Goal: Task Accomplishment & Management: Use online tool/utility

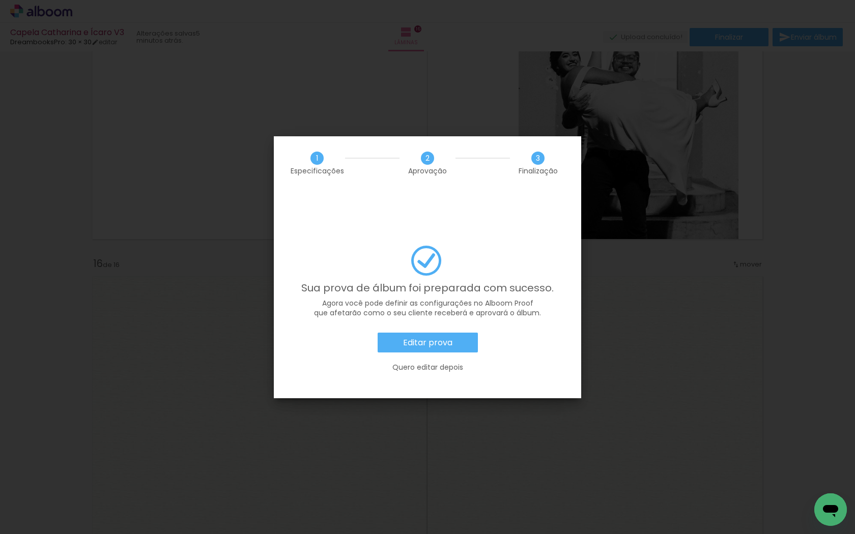
scroll to position [0, 2312]
click at [0, 0] on slot "Editar prova" at bounding box center [0, 0] width 0 height 0
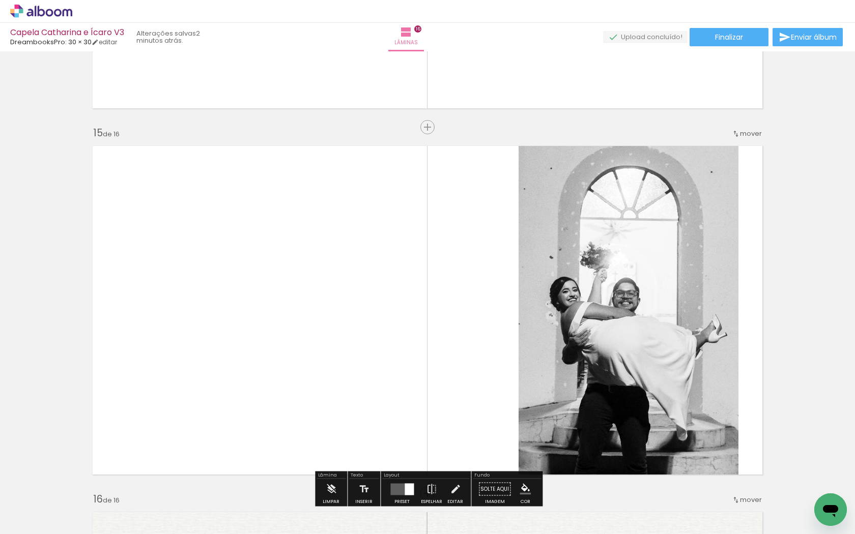
scroll to position [5073, 0]
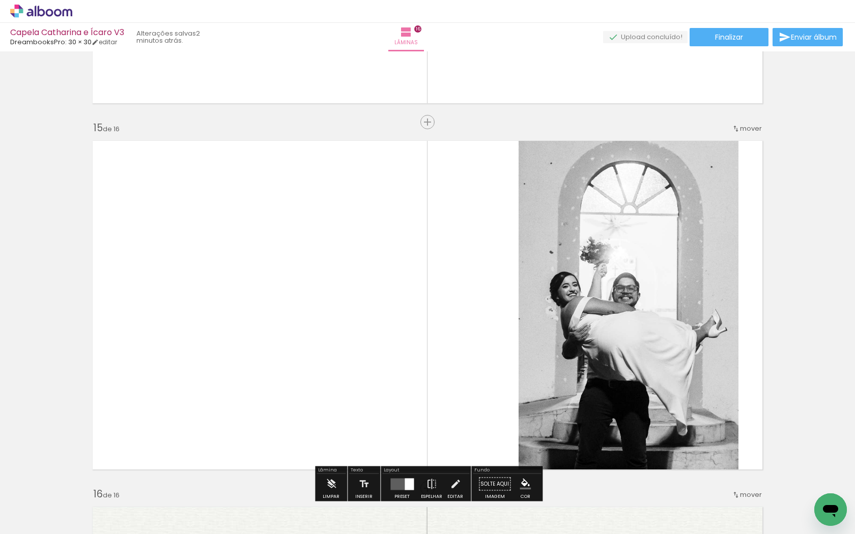
click at [640, 261] on quentale-photo at bounding box center [628, 305] width 220 height 341
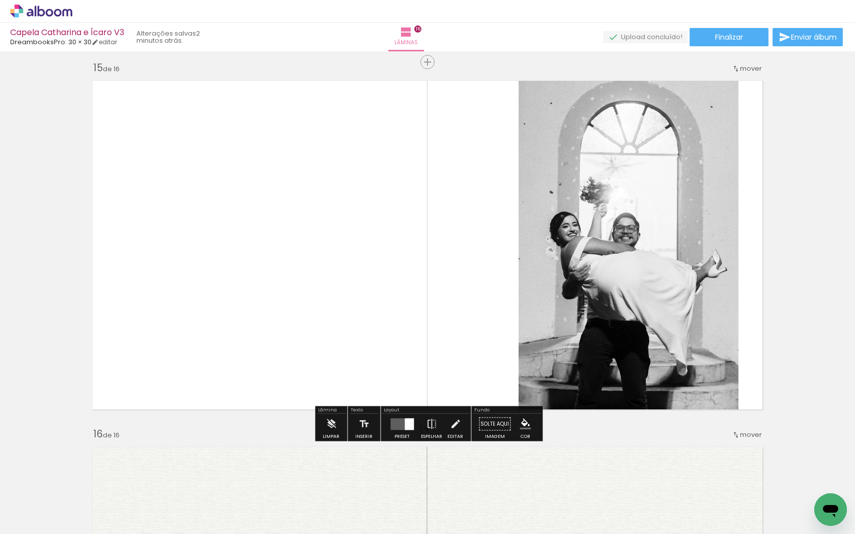
scroll to position [5134, 0]
click at [397, 421] on quentale-layouter at bounding box center [401, 424] width 23 height 12
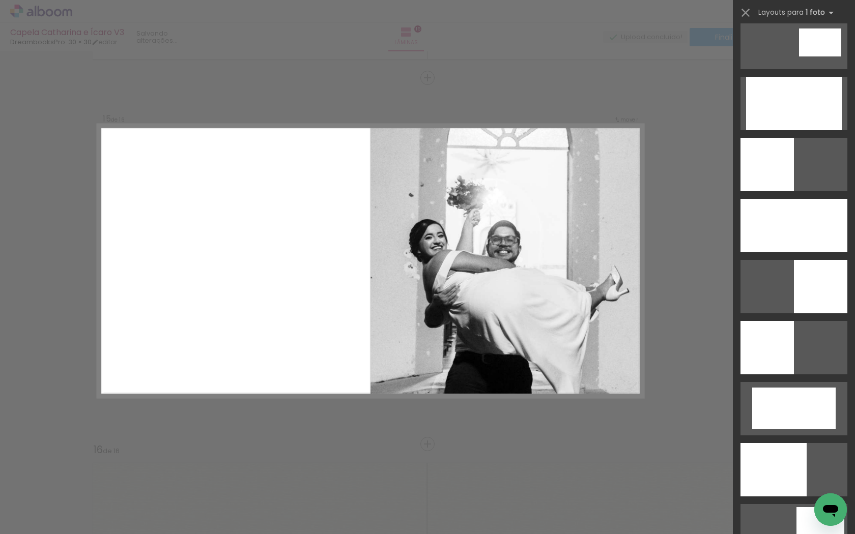
scroll to position [2051, 0]
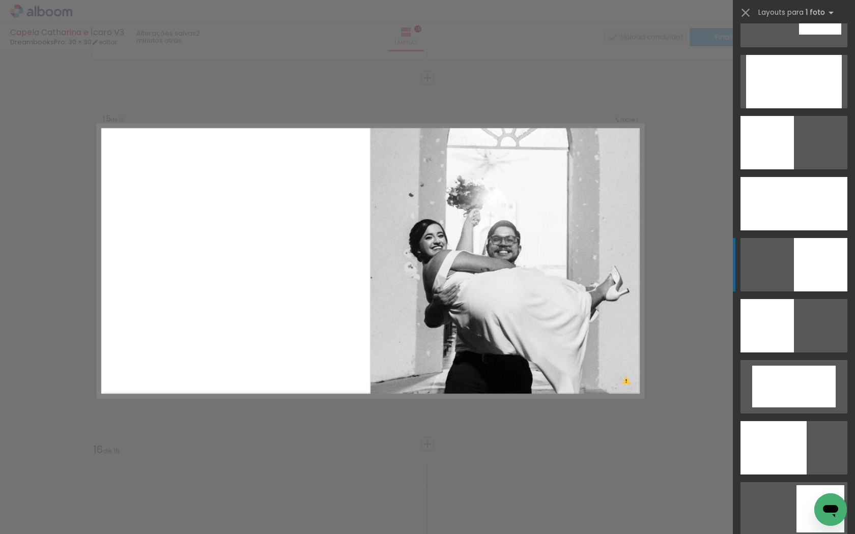
click at [809, 230] on div at bounding box center [793, 203] width 107 height 53
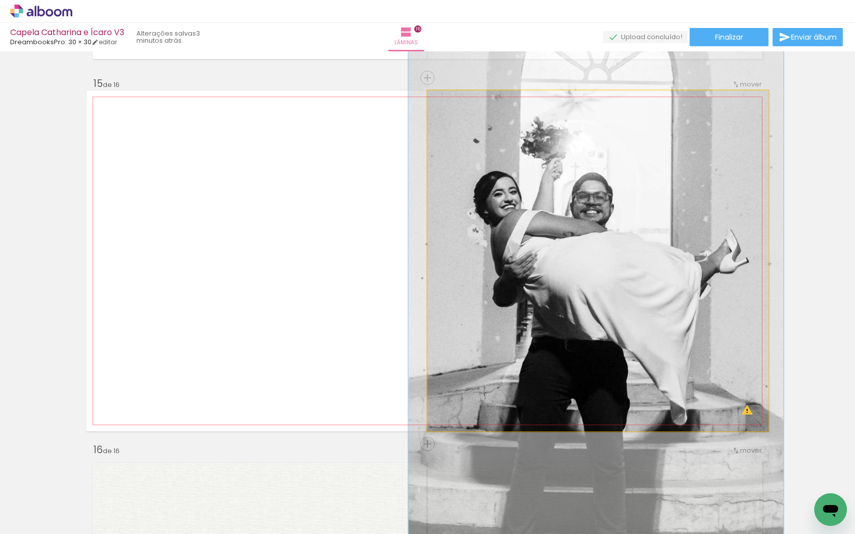
drag, startPoint x: 632, startPoint y: 269, endPoint x: 630, endPoint y: 231, distance: 37.7
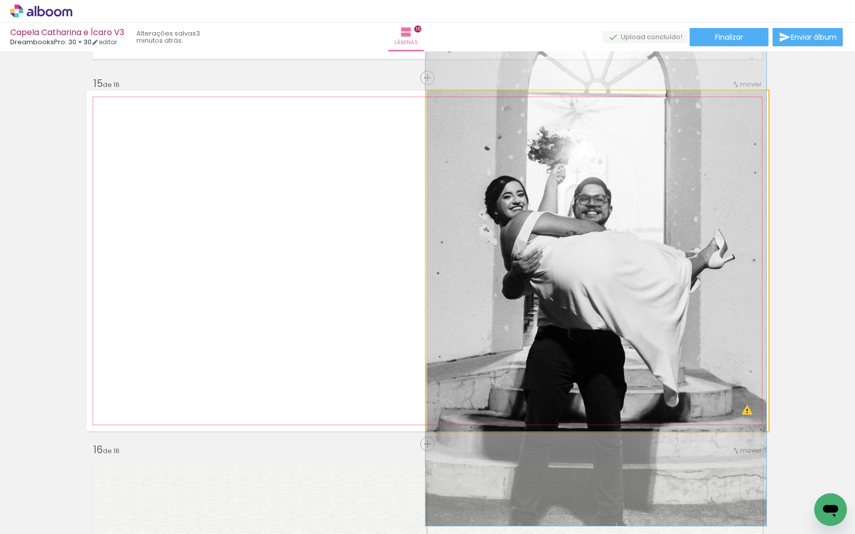
drag, startPoint x: 455, startPoint y: 100, endPoint x: 434, endPoint y: 100, distance: 20.9
type paper-slider "100"
click at [434, 100] on div at bounding box center [465, 101] width 71 height 15
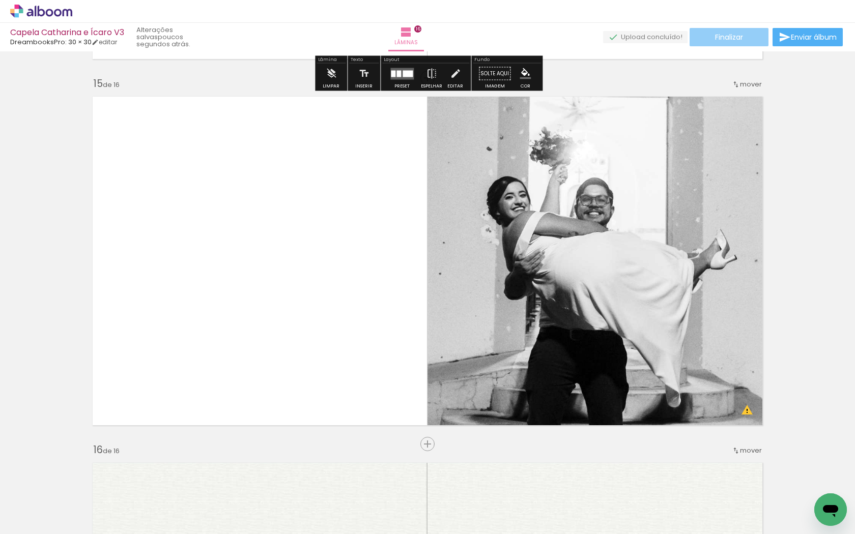
click at [723, 36] on span "Finalizar" at bounding box center [729, 37] width 28 height 7
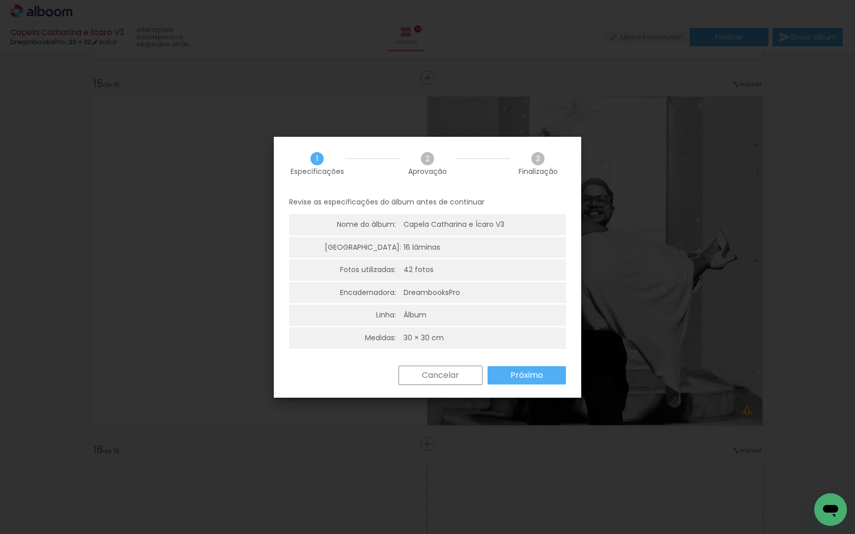
click at [0, 0] on slot "Próximo" at bounding box center [0, 0] width 0 height 0
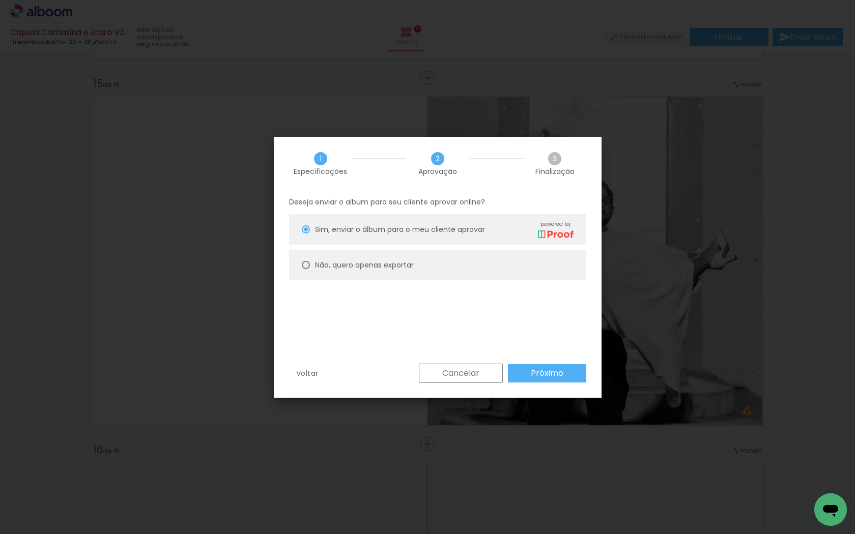
click at [0, 0] on slot "Próximo" at bounding box center [0, 0] width 0 height 0
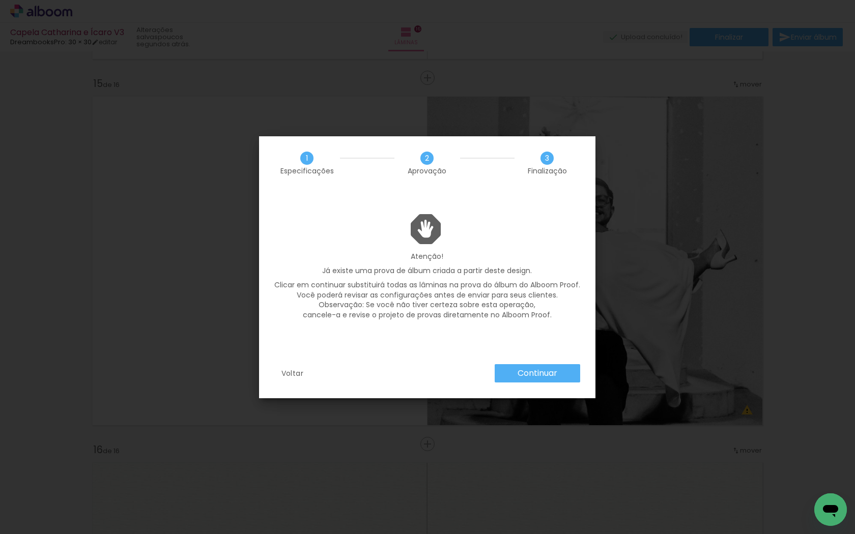
click at [0, 0] on slot "Continuar" at bounding box center [0, 0] width 0 height 0
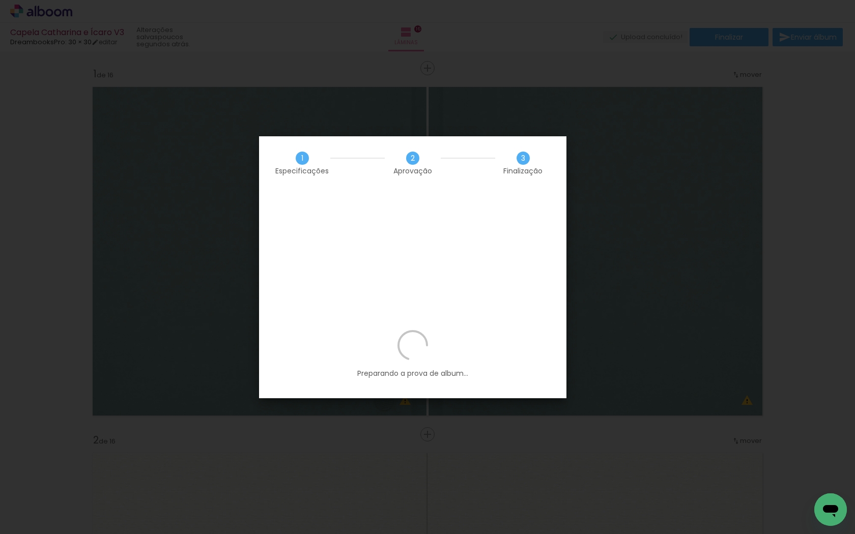
scroll to position [2051, 0]
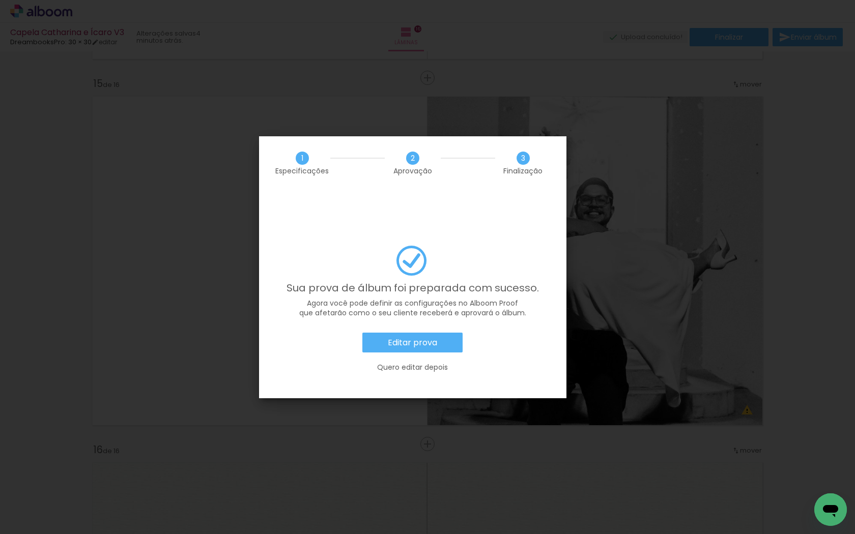
click at [0, 0] on slot "Editar prova" at bounding box center [0, 0] width 0 height 0
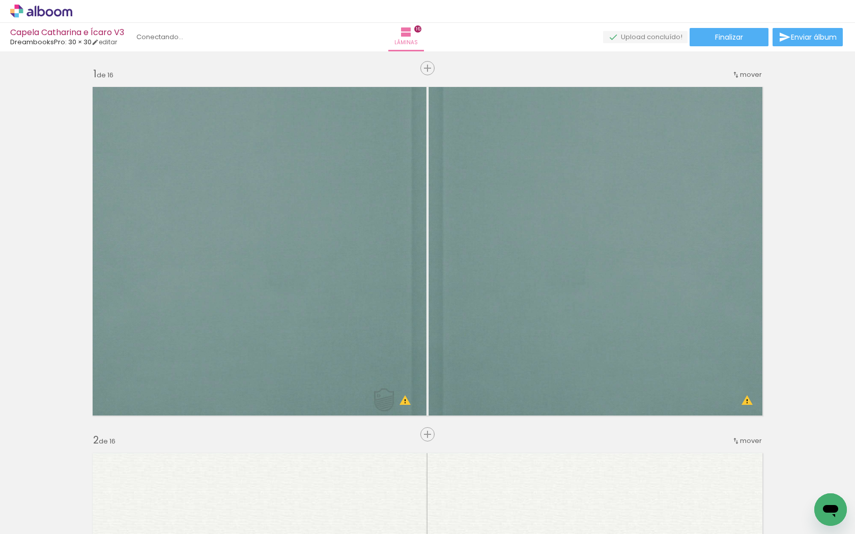
scroll to position [0, 2312]
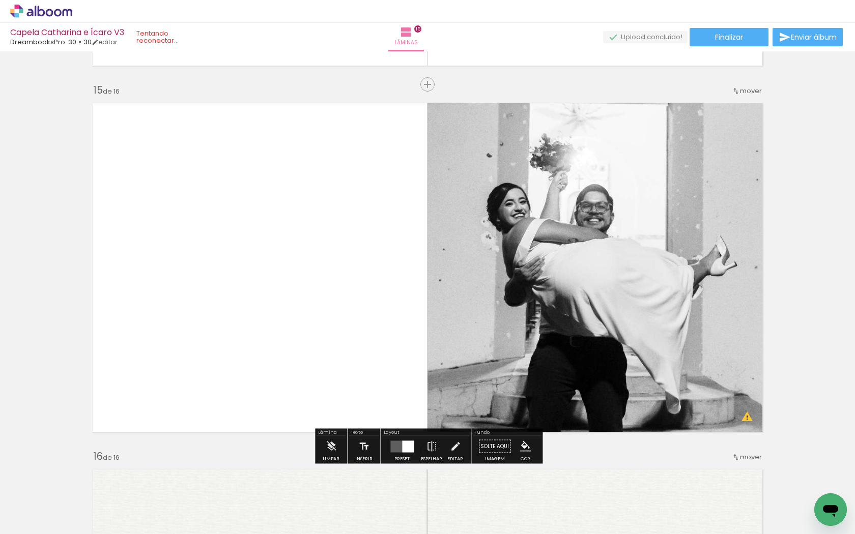
scroll to position [5109, 0]
